Goal: Task Accomplishment & Management: Use online tool/utility

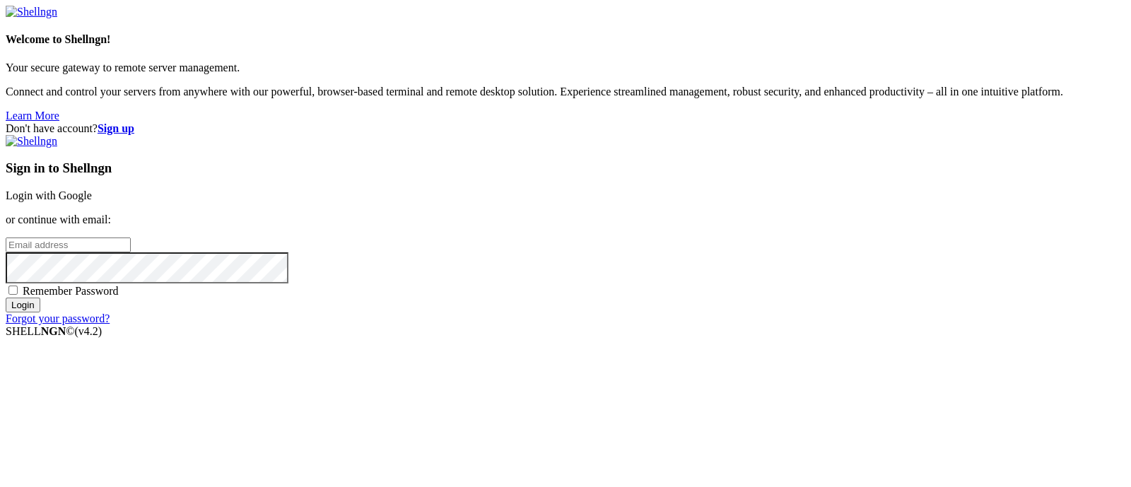
click at [92, 190] on link "Login with Google" at bounding box center [49, 196] width 86 height 12
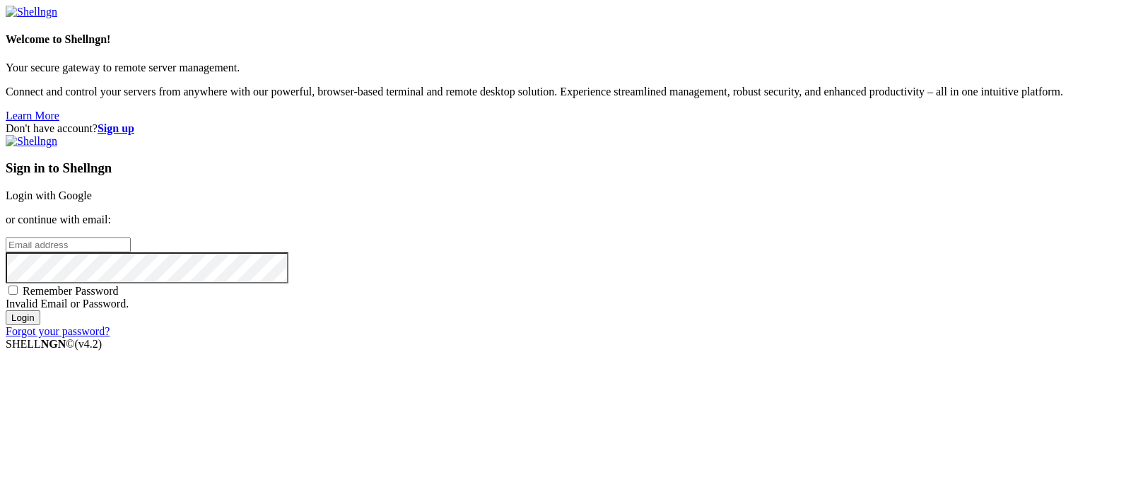
click at [92, 190] on link "Login with Google" at bounding box center [49, 196] width 86 height 12
